Goal: Transaction & Acquisition: Subscribe to service/newsletter

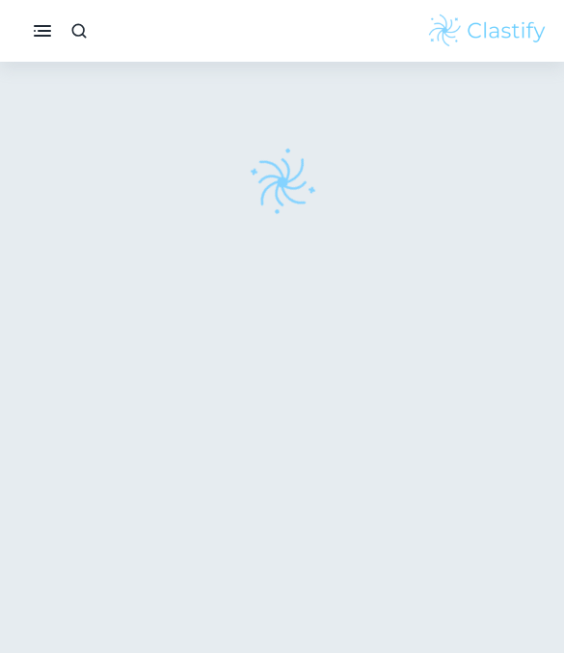
scroll to position [494, 187]
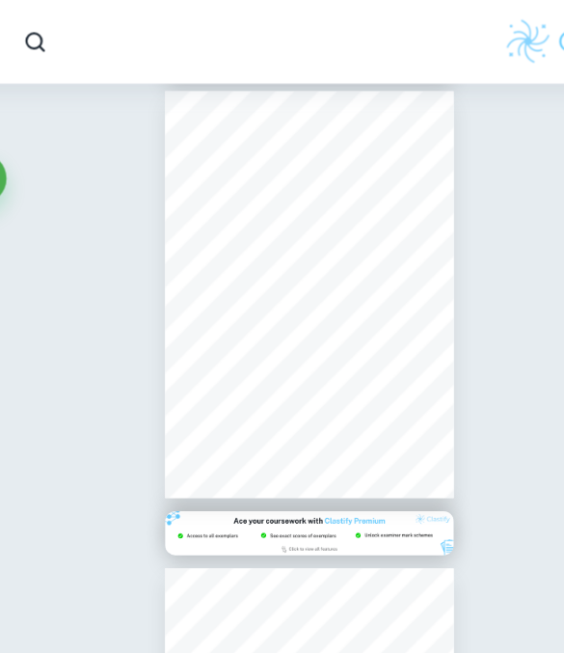
scroll to position [356, 0]
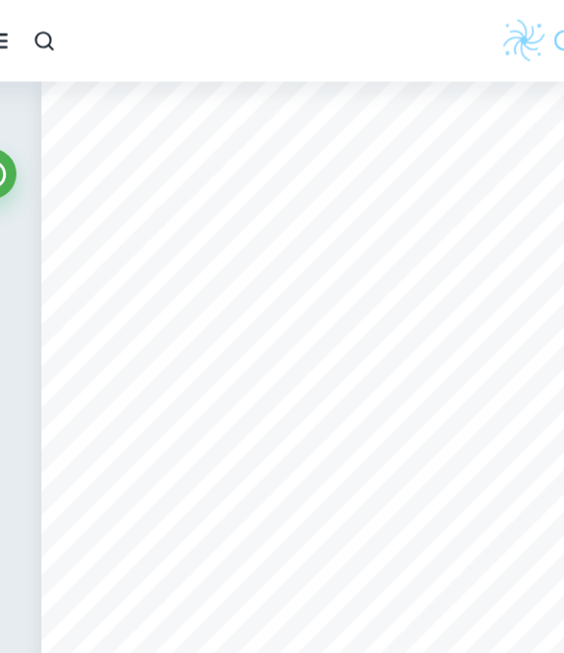
type input "1"
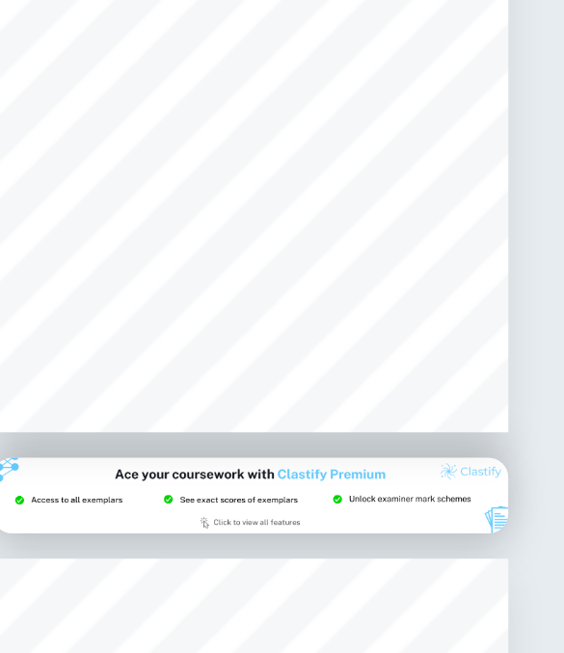
scroll to position [378, 0]
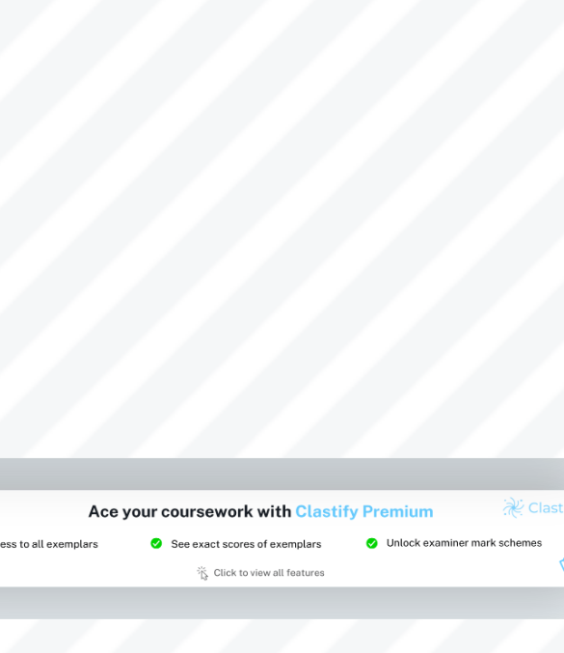
click at [184, 317] on img at bounding box center [282, 332] width 197 height 30
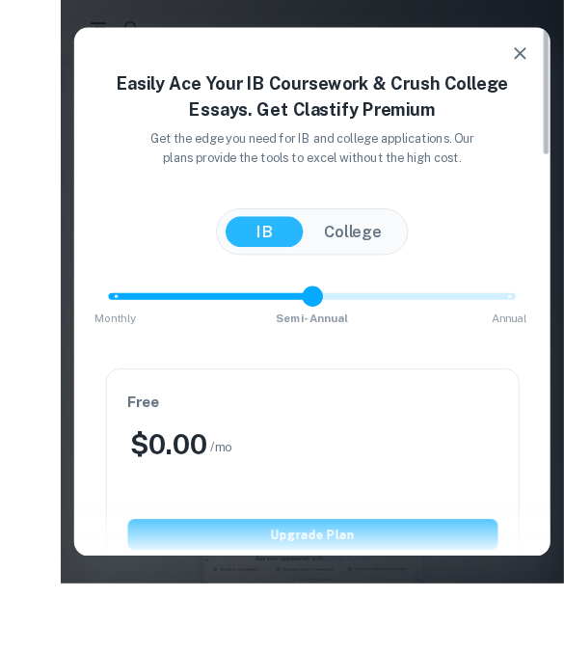
scroll to position [342, 0]
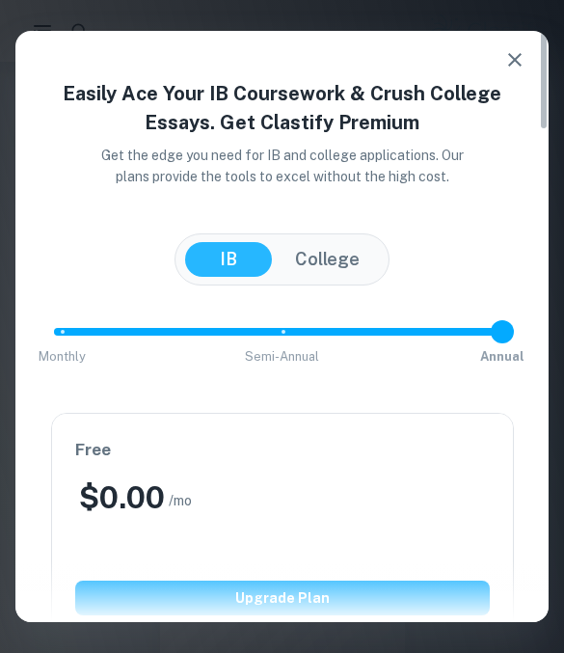
type input "2"
click at [527, 61] on button "button" at bounding box center [515, 60] width 39 height 39
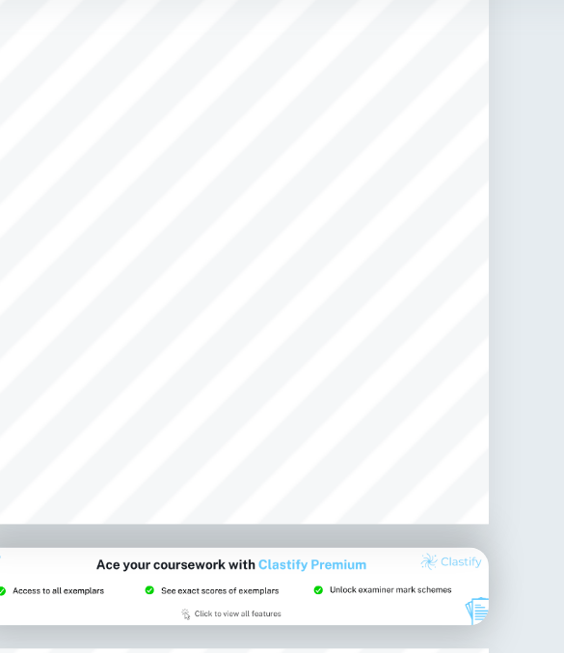
scroll to position [444, 0]
